Goal: Task Accomplishment & Management: Use online tool/utility

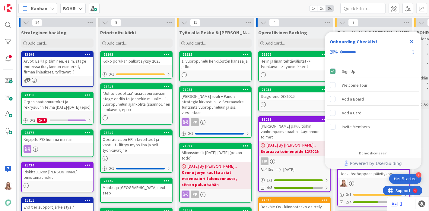
click at [414, 42] on icon "Close Checklist" at bounding box center [411, 41] width 7 height 7
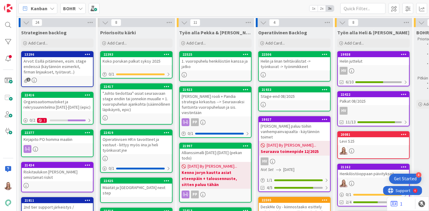
click at [298, 66] on div "Helin ja Iinan tehtävälistat -> työnkuvat -> työnimikkeet" at bounding box center [294, 63] width 71 height 13
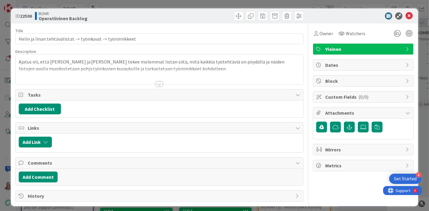
click at [159, 84] on div at bounding box center [159, 84] width 7 height 5
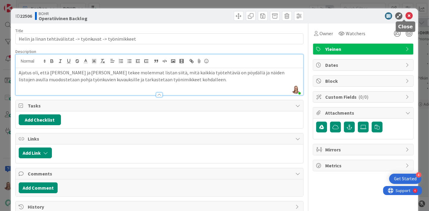
click at [405, 17] on icon at bounding box center [408, 15] width 7 height 7
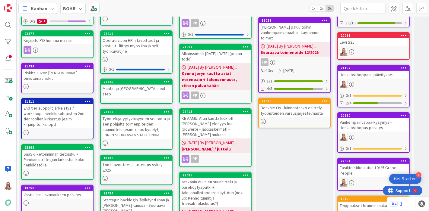
scroll to position [67, 0]
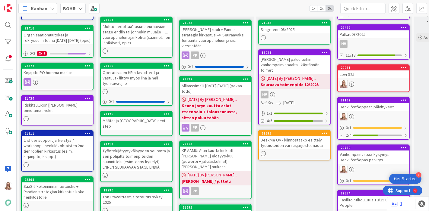
click at [363, 106] on div "Henkilöstöoppaan päivitykset" at bounding box center [373, 107] width 71 height 8
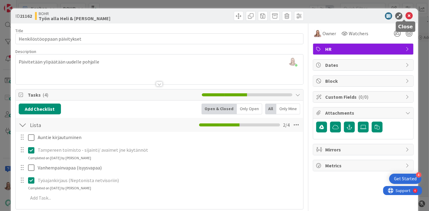
click at [405, 17] on icon at bounding box center [408, 15] width 7 height 7
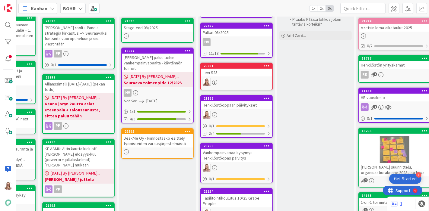
scroll to position [0, 137]
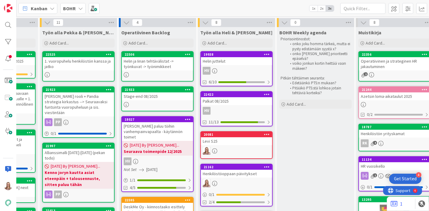
click at [136, 66] on div "Helin ja Iinan tehtävälistat -> työnkuvat -> työnimikkeet" at bounding box center [157, 63] width 71 height 13
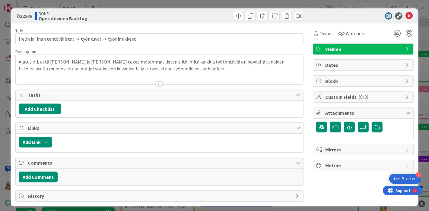
click at [158, 84] on div at bounding box center [159, 84] width 7 height 5
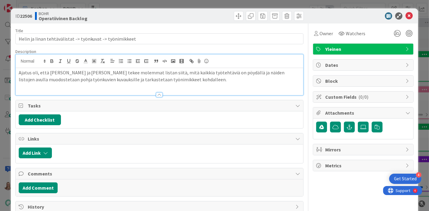
click at [157, 80] on p "Ajatus oli, että Heli ja Iina tekee molemmat listan siitä, mitä kaikkia työteht…" at bounding box center [160, 76] width 282 height 14
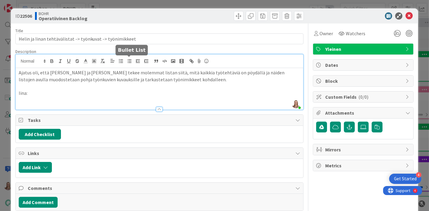
click at [129, 60] on line "button" at bounding box center [129, 60] width 3 height 0
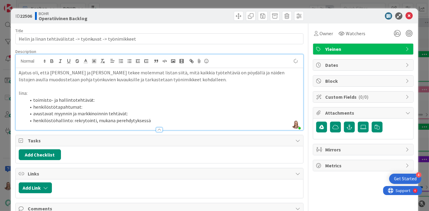
click at [100, 106] on li "henkilöstötapahtumat:" at bounding box center [163, 107] width 274 height 7
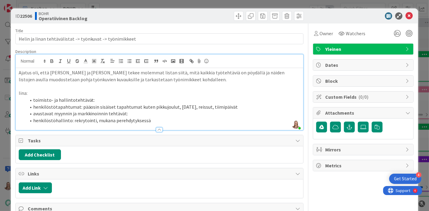
click at [93, 121] on li "henkilöstöhallinto: rekrytointi, mukana perehdytyksessä" at bounding box center [163, 120] width 274 height 7
click at [237, 109] on li "henkilöstötapahtumat: pääosin sisäiset tapahtumat kuten pikkujoulut, vappu, rei…" at bounding box center [163, 107] width 274 height 7
click at [169, 112] on li "avustavat myynnin ja markkinoinnin tehtävät:" at bounding box center [163, 113] width 274 height 7
click at [100, 100] on li "toimisto- ja hallintotehtävät:" at bounding box center [163, 100] width 274 height 7
click at [235, 107] on li "henkilöstötapahtumat: pääosin sisäiset tapahtumat kuten pikkujoulut, vappu, rei…" at bounding box center [163, 107] width 274 height 7
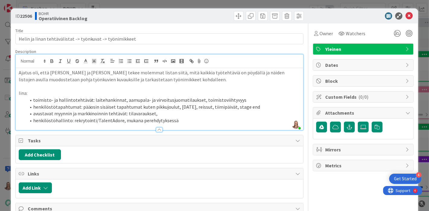
click at [192, 110] on li "henkilöstötapahtumat: pääosin sisäiset tapahtumat kuten pikkujoulut, vappu, rei…" at bounding box center [163, 107] width 274 height 7
click at [176, 110] on li "avustavat myynnin ja markkinoinnin tehtävät: tilavaraukset," at bounding box center [163, 113] width 274 height 7
click at [180, 120] on li "henkilöstöhallinto: rekrytointi/TalentAdore, mukana perehdytyksessä" at bounding box center [163, 120] width 274 height 7
click at [255, 106] on li "henkilöstötapahtumat: pääosin sisäiset tapahtumat kuten pikkujoulut, vappu, rei…" at bounding box center [163, 107] width 274 height 7
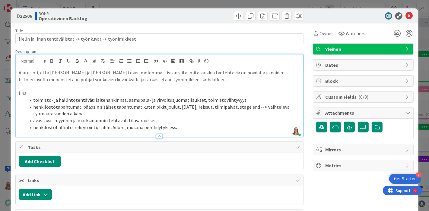
click at [166, 120] on li "avustavat myynnin ja markkinoinnin tehtävät: tilavaraukset," at bounding box center [163, 120] width 274 height 7
click at [175, 126] on li "henkilöstöhallinto: rekrytointi/TalentAdore, mukana perehdytyksessä" at bounding box center [163, 127] width 274 height 7
